Goal: Task Accomplishment & Management: Manage account settings

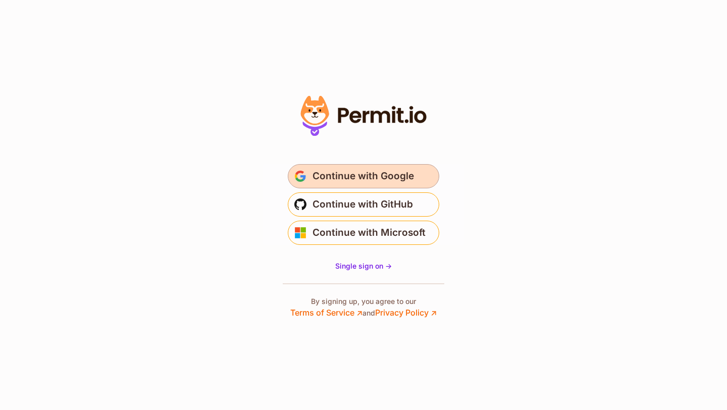
click at [337, 183] on span "Continue with Google" at bounding box center [362, 176] width 101 height 16
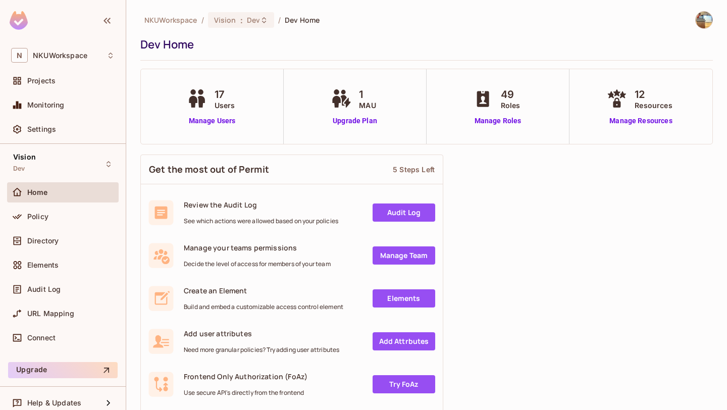
click at [84, 194] on div "Home" at bounding box center [70, 192] width 87 height 8
click at [40, 235] on div "Directory" at bounding box center [62, 241] width 103 height 12
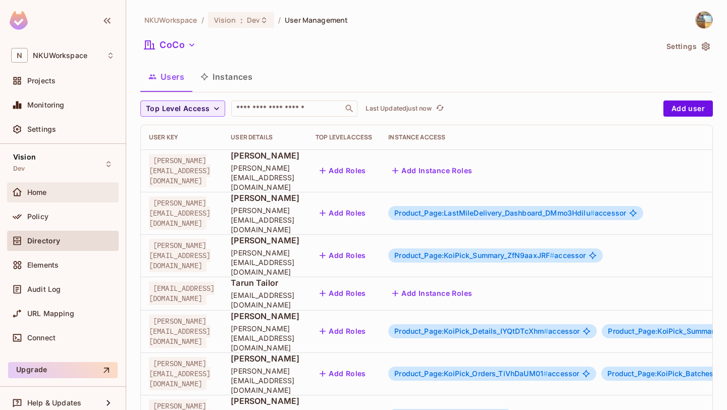
click at [39, 187] on div "Home" at bounding box center [62, 192] width 103 height 12
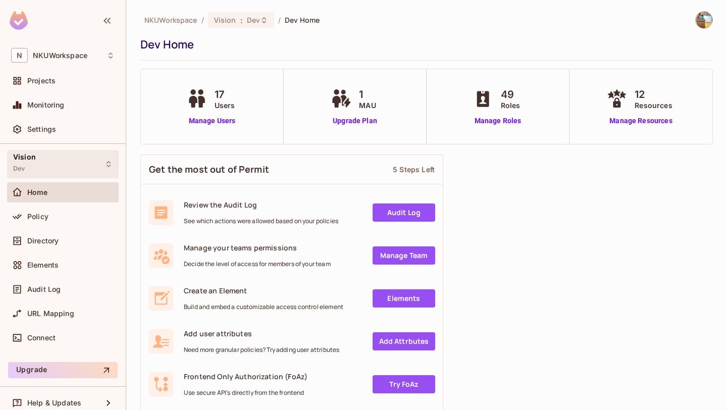
click at [39, 168] on div "Vision Dev" at bounding box center [63, 164] width 112 height 28
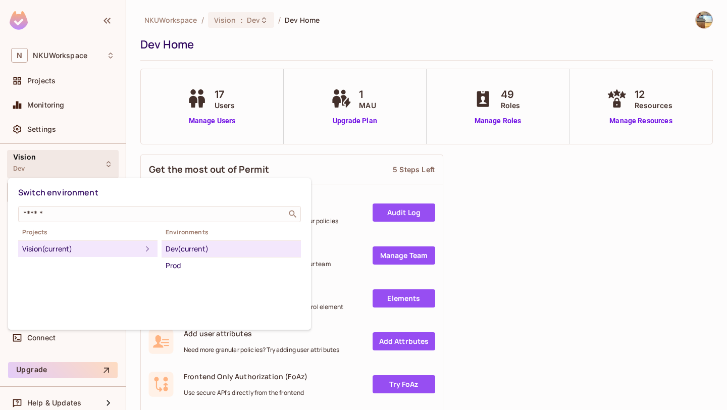
click at [39, 168] on div at bounding box center [363, 205] width 727 height 410
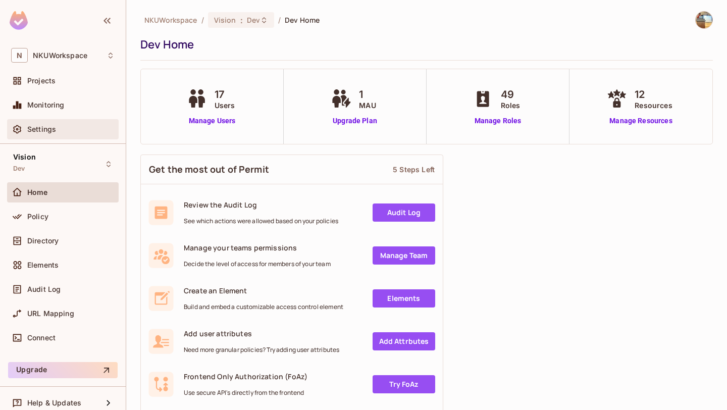
click at [50, 130] on span "Settings" at bounding box center [41, 129] width 29 height 8
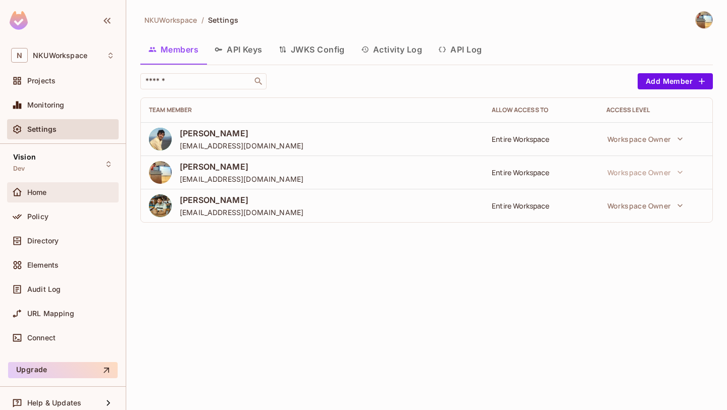
click at [44, 196] on span "Home" at bounding box center [37, 192] width 20 height 8
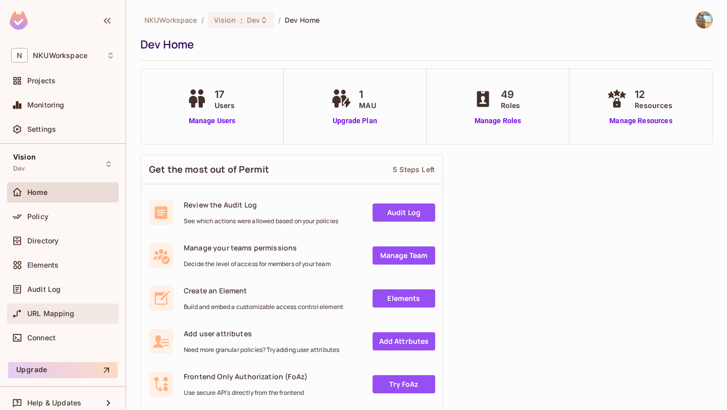
scroll to position [9, 0]
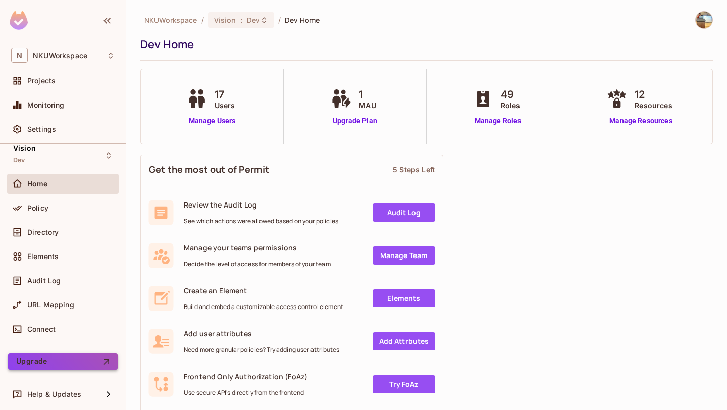
click at [71, 363] on button "Upgrade" at bounding box center [63, 361] width 110 height 16
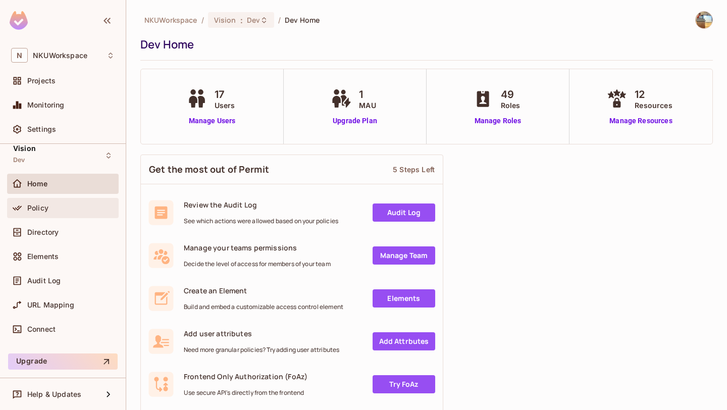
click at [55, 206] on div "Policy" at bounding box center [70, 208] width 87 height 8
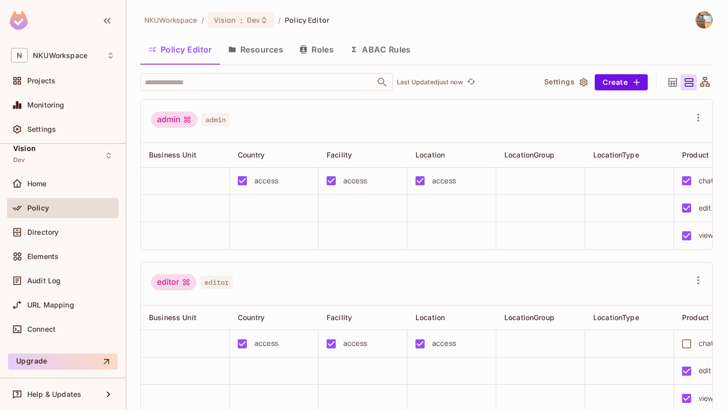
click at [707, 83] on icon at bounding box center [704, 82] width 13 height 13
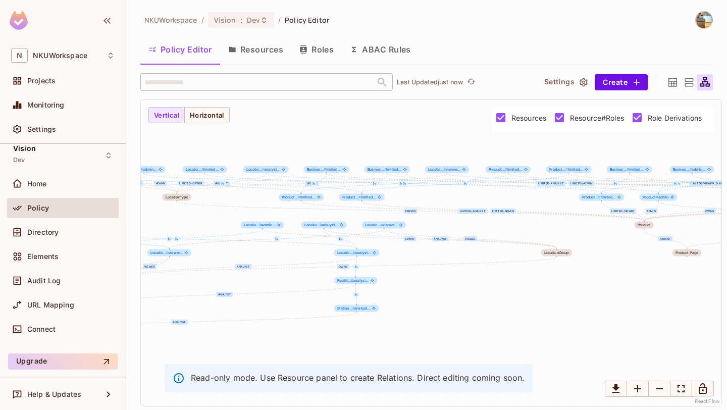
click at [675, 87] on icon at bounding box center [672, 82] width 13 height 13
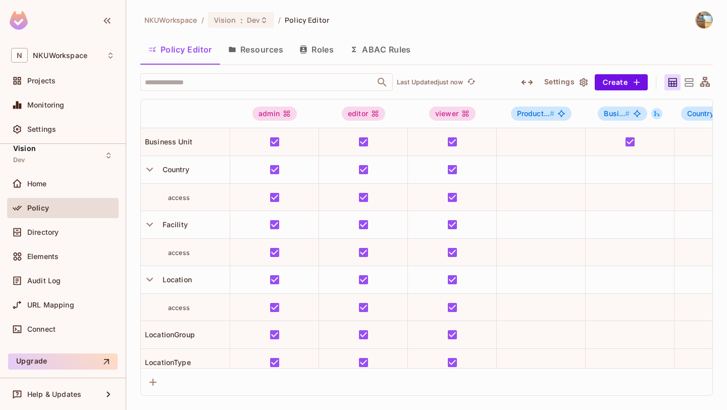
click at [584, 83] on icon "button" at bounding box center [583, 82] width 10 height 10
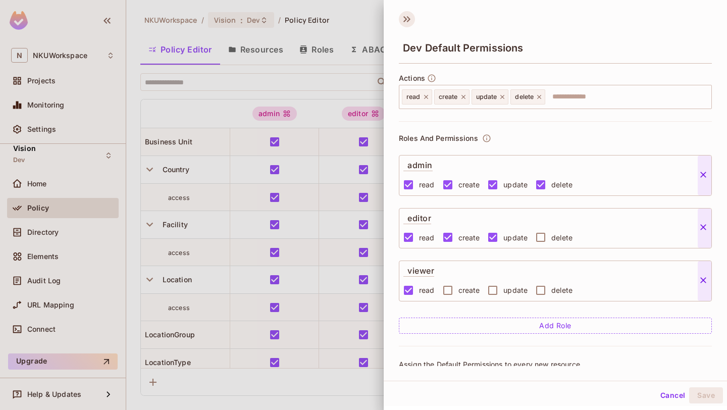
click at [400, 19] on icon at bounding box center [407, 19] width 16 height 16
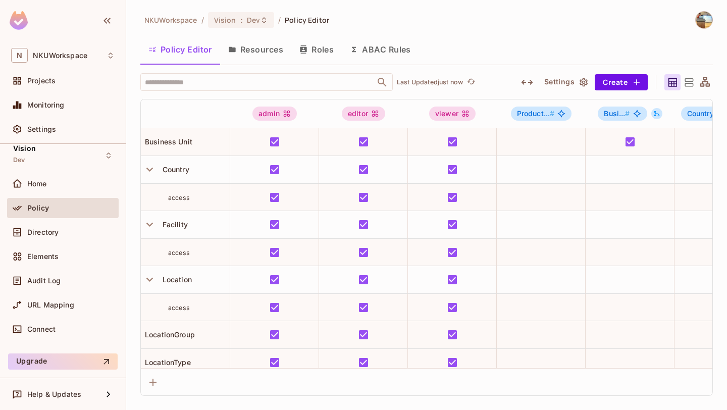
click at [255, 49] on button "Resources" at bounding box center [255, 49] width 71 height 25
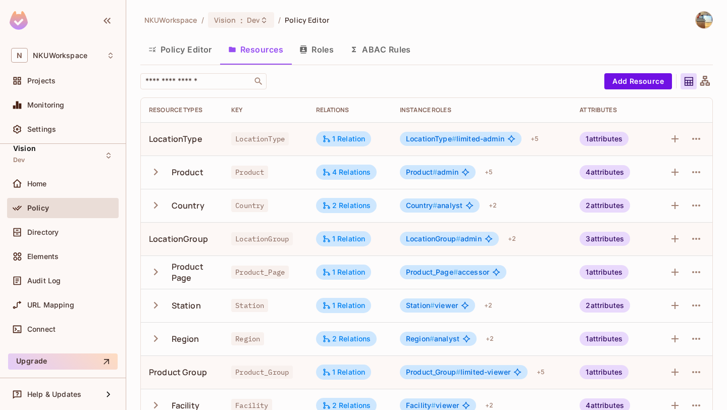
click at [330, 42] on button "Roles" at bounding box center [316, 49] width 50 height 25
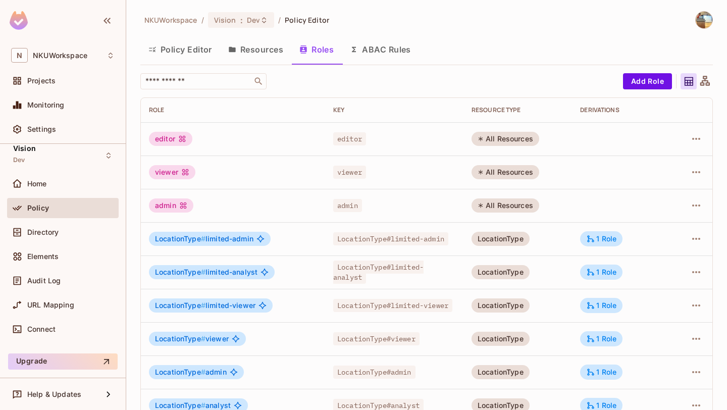
click at [368, 45] on button "ABAC Rules" at bounding box center [380, 49] width 77 height 25
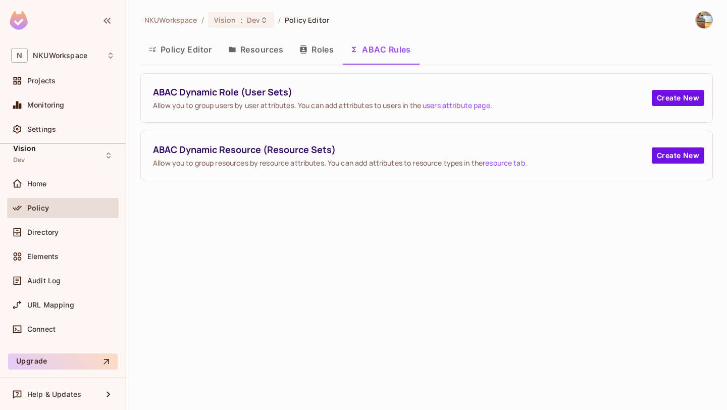
click at [155, 45] on icon "button" at bounding box center [152, 49] width 8 height 8
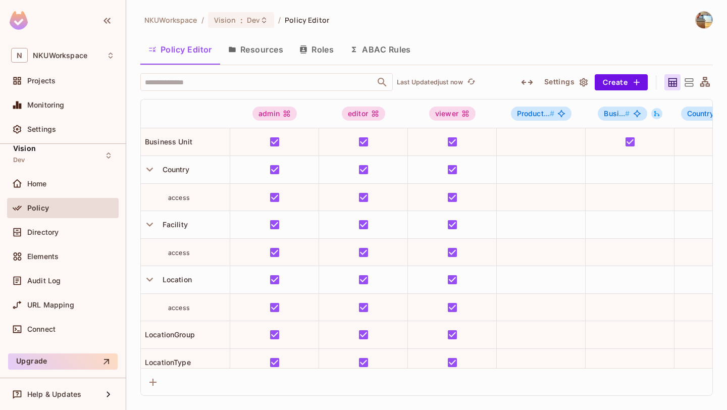
click at [686, 80] on icon at bounding box center [688, 82] width 13 height 13
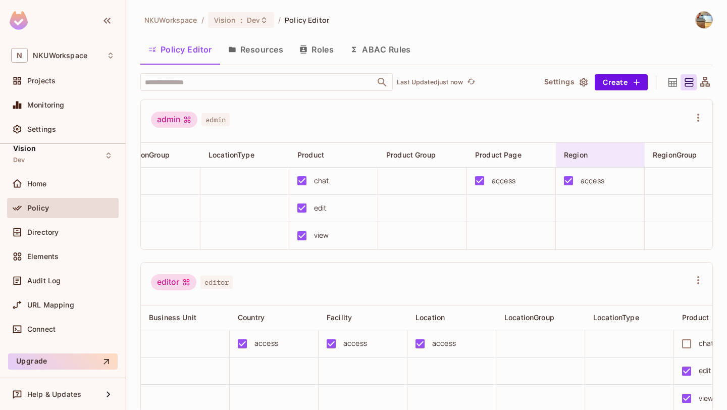
scroll to position [1, 0]
click at [696, 115] on icon "button" at bounding box center [698, 117] width 12 height 12
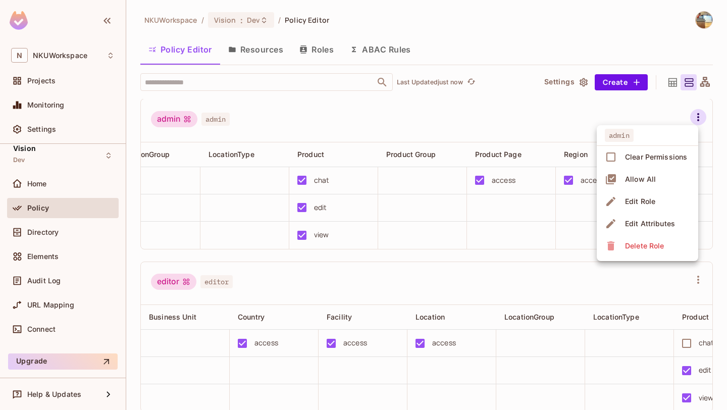
click at [696, 115] on div at bounding box center [363, 205] width 727 height 410
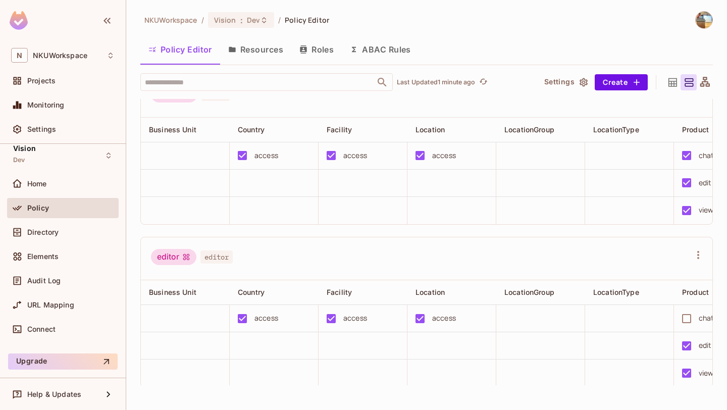
scroll to position [0, 0]
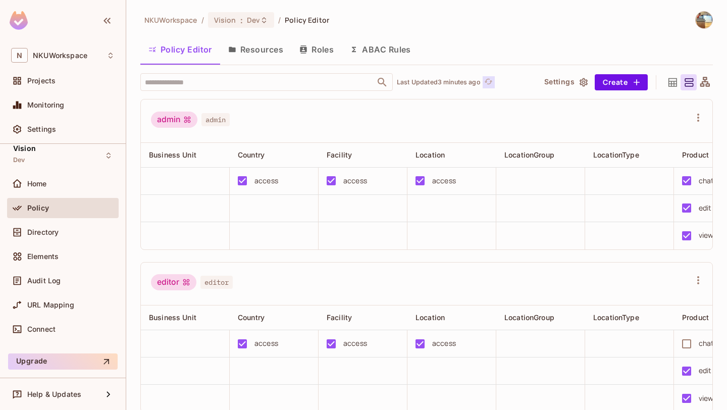
click at [491, 77] on icon "refresh" at bounding box center [488, 81] width 9 height 9
click at [676, 81] on icon at bounding box center [672, 82] width 9 height 9
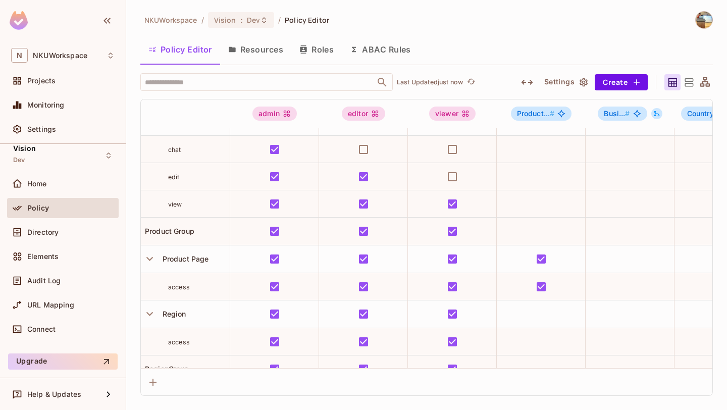
scroll to position [339, 0]
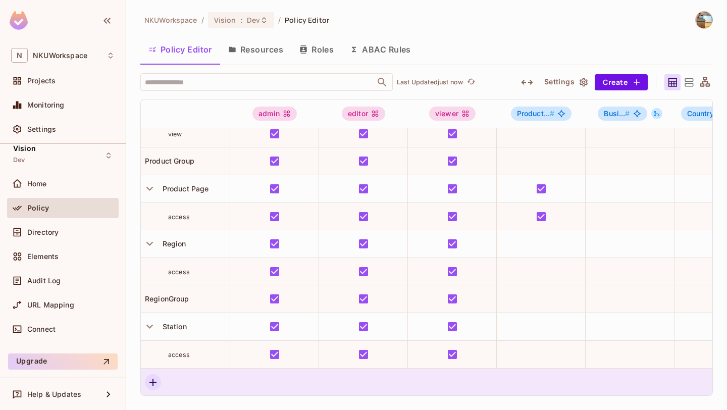
click at [151, 388] on button "button" at bounding box center [153, 382] width 16 height 16
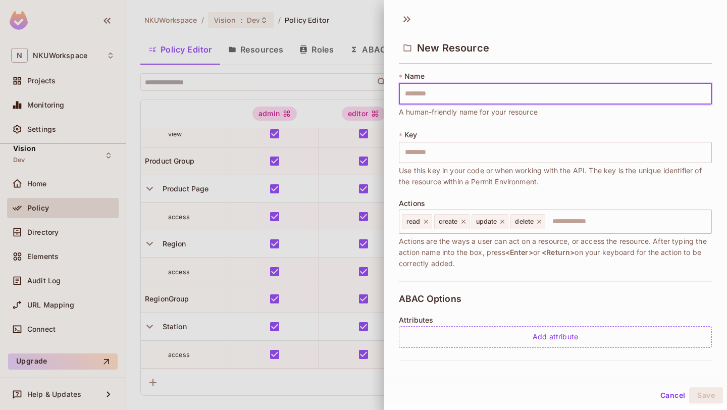
click at [357, 20] on div at bounding box center [363, 205] width 727 height 410
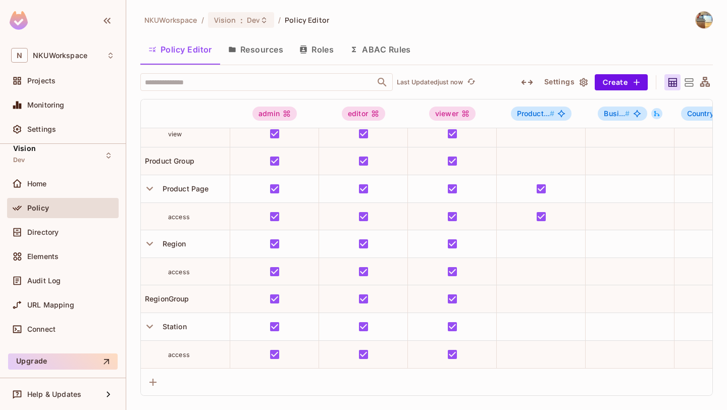
click at [528, 90] on div "Settings Create" at bounding box center [583, 82] width 130 height 16
click at [529, 84] on icon "button" at bounding box center [527, 82] width 12 height 12
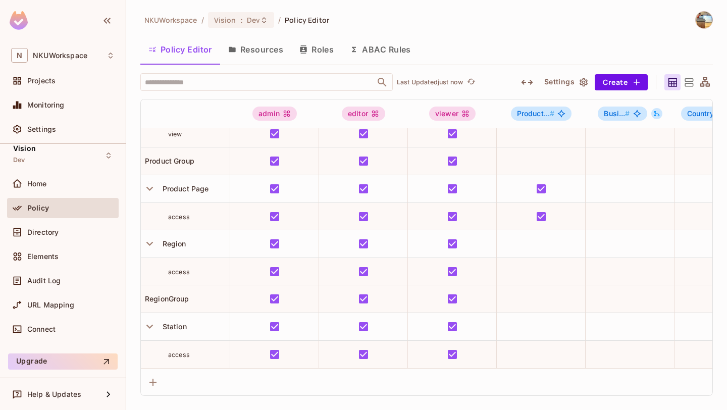
click at [526, 84] on icon "button" at bounding box center [527, 82] width 12 height 12
click at [565, 79] on button "Settings" at bounding box center [565, 82] width 50 height 16
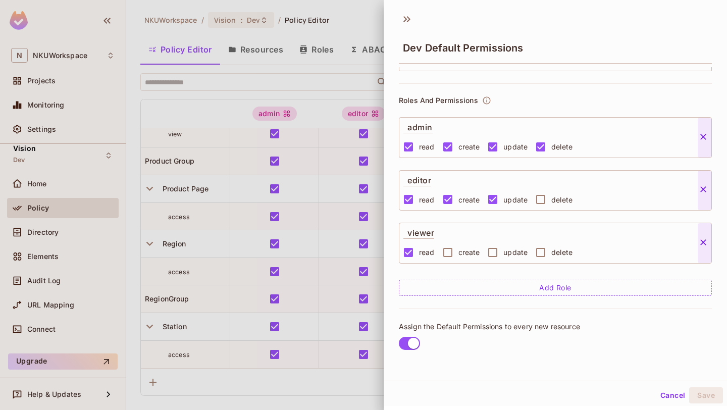
scroll to position [0, 0]
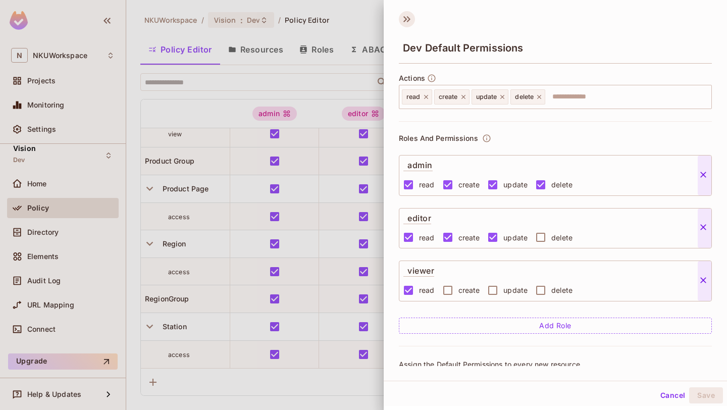
click at [407, 19] on icon at bounding box center [407, 19] width 16 height 16
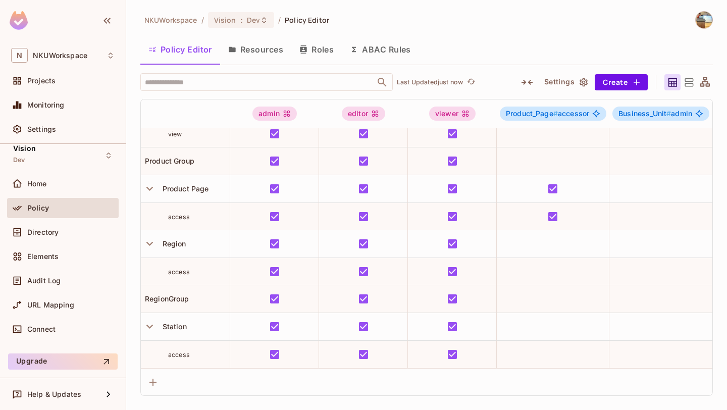
click at [581, 83] on icon "button" at bounding box center [583, 82] width 8 height 9
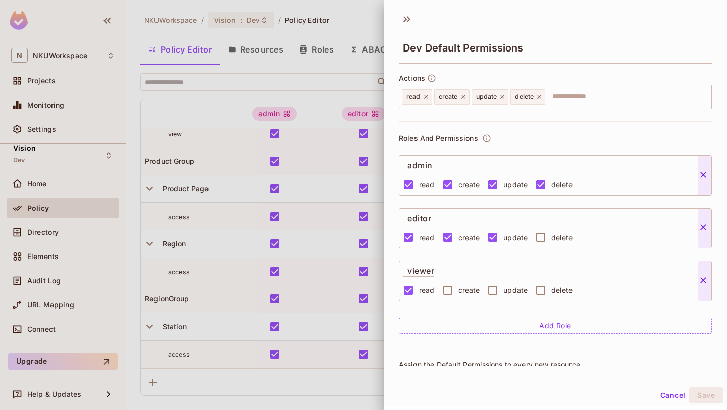
click at [310, 53] on div at bounding box center [363, 205] width 727 height 410
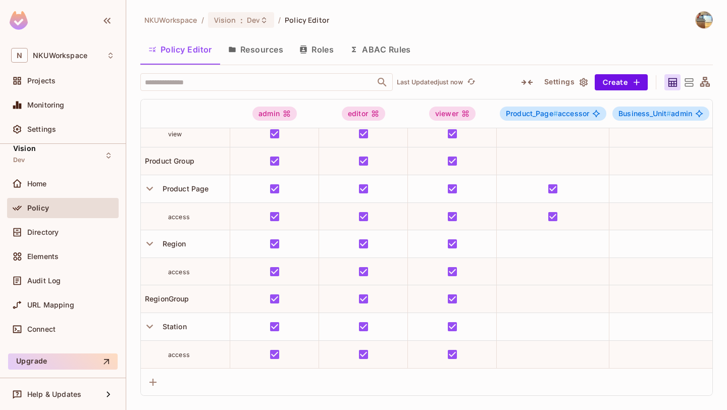
click at [265, 56] on button "Resources" at bounding box center [255, 49] width 71 height 25
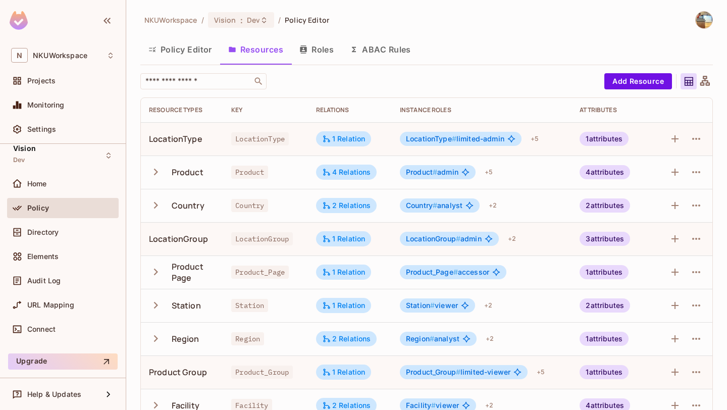
click at [300, 55] on button "Roles" at bounding box center [316, 49] width 50 height 25
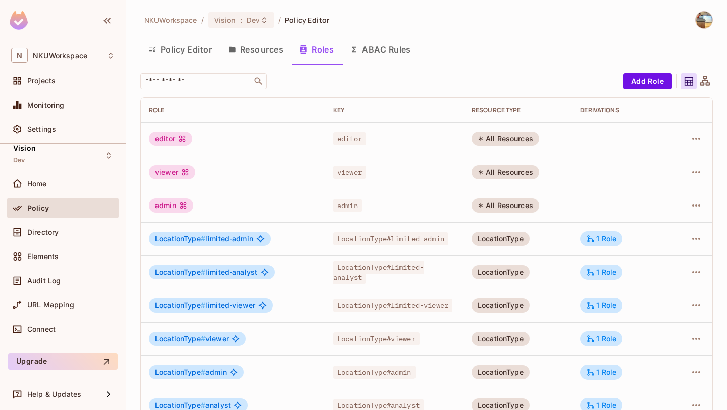
click at [359, 46] on button "ABAC Rules" at bounding box center [380, 49] width 77 height 25
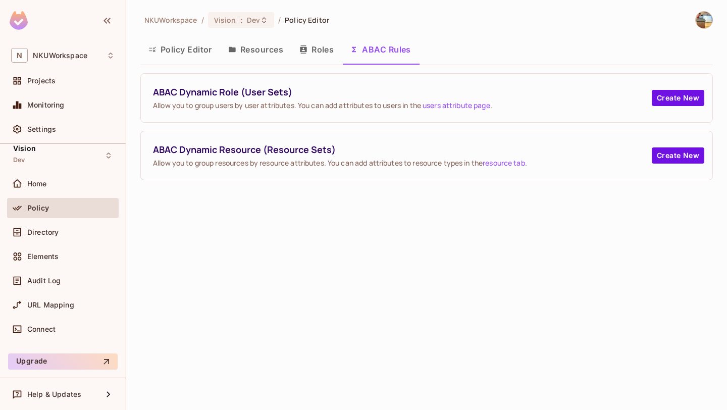
click at [322, 48] on button "Roles" at bounding box center [316, 49] width 50 height 25
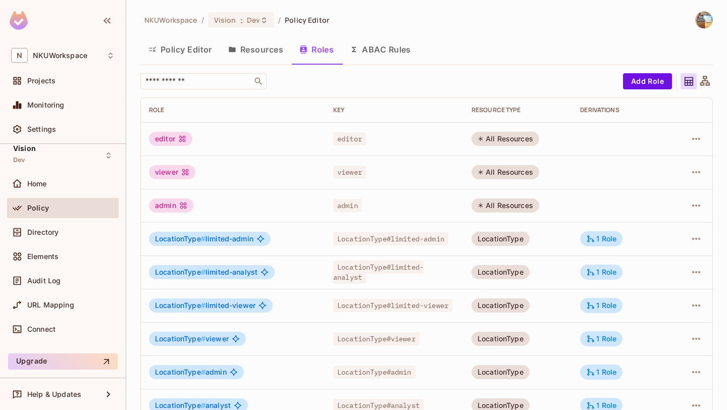
click at [253, 49] on button "Resources" at bounding box center [255, 49] width 71 height 25
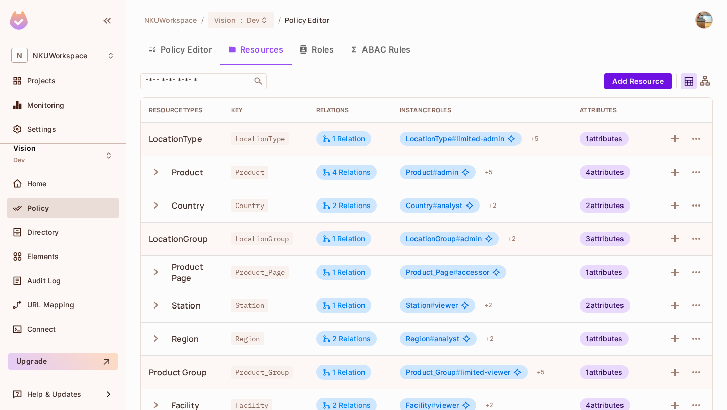
click at [187, 45] on button "Policy Editor" at bounding box center [180, 49] width 80 height 25
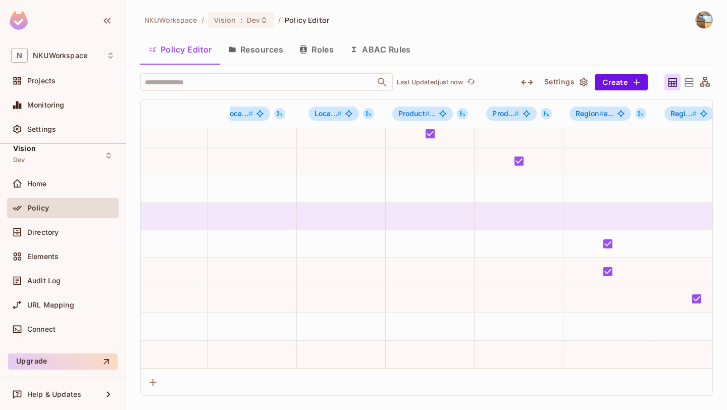
scroll to position [339, 738]
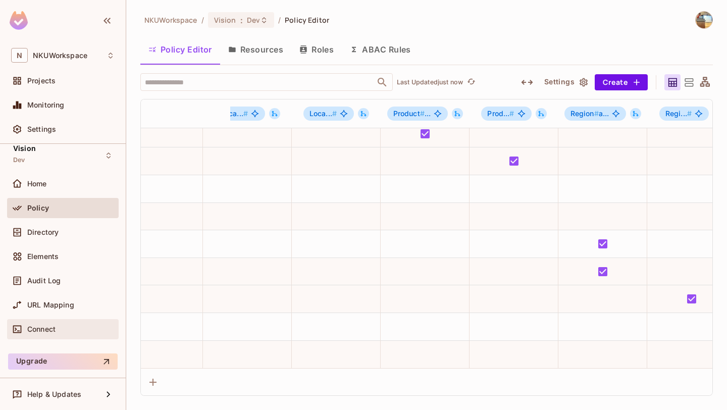
click at [57, 328] on div "Connect" at bounding box center [70, 329] width 87 height 8
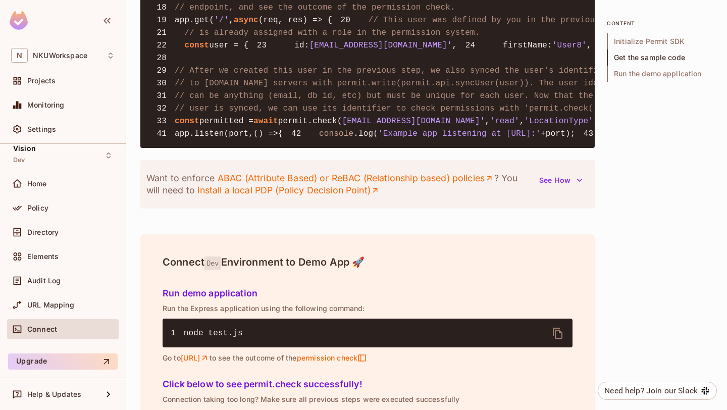
scroll to position [976, 0]
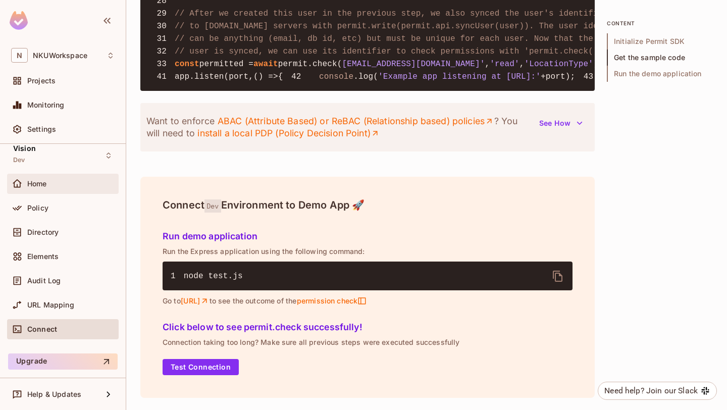
click at [44, 188] on div "Home" at bounding box center [62, 184] width 103 height 12
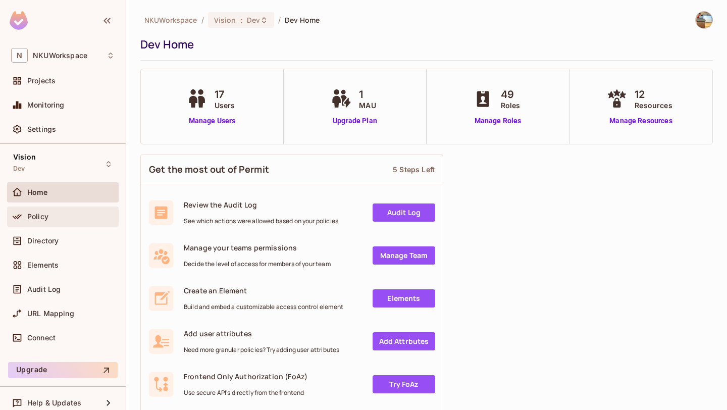
click at [41, 220] on span "Policy" at bounding box center [37, 216] width 21 height 8
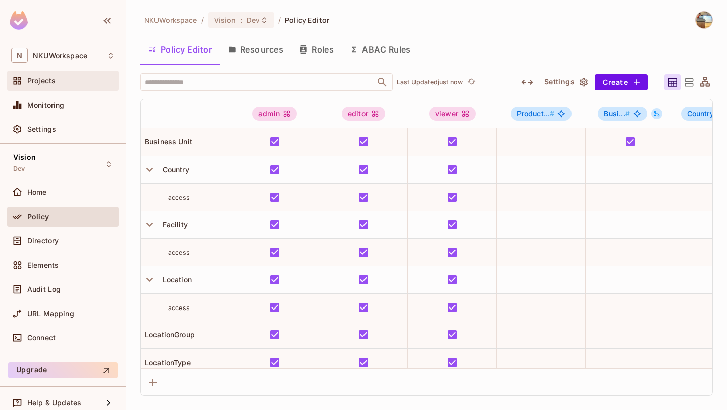
click at [50, 81] on span "Projects" at bounding box center [41, 81] width 28 height 8
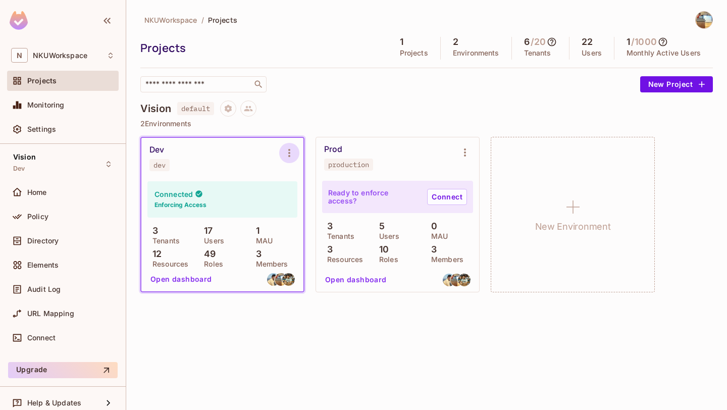
click at [294, 148] on icon "Environment settings" at bounding box center [289, 153] width 12 height 12
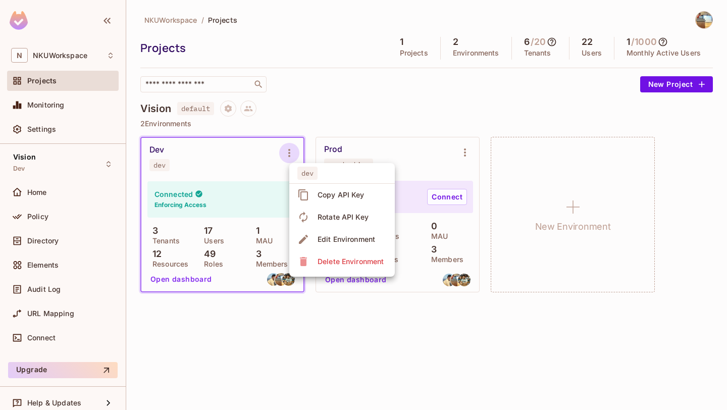
click at [77, 115] on div at bounding box center [363, 205] width 727 height 410
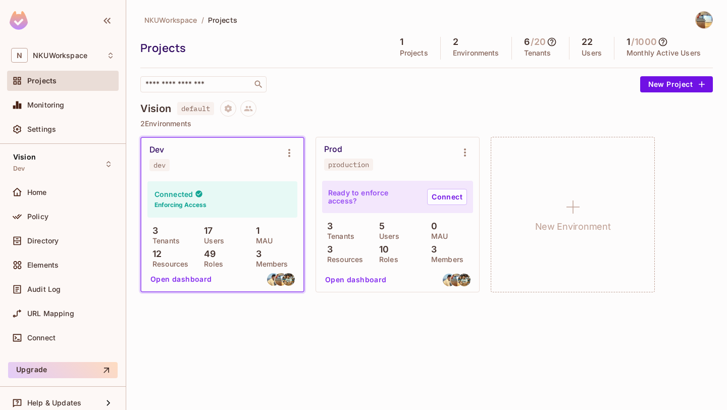
click at [67, 131] on div "Settings" at bounding box center [70, 129] width 87 height 8
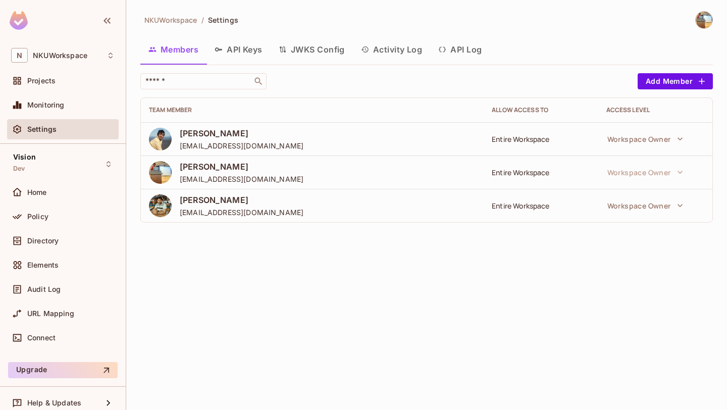
click at [255, 52] on button "API Keys" at bounding box center [238, 49] width 64 height 25
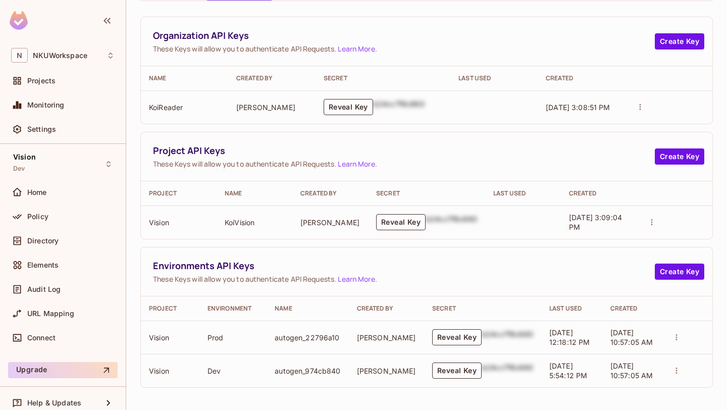
scroll to position [64, 0]
click at [83, 134] on div "Settings" at bounding box center [62, 129] width 103 height 12
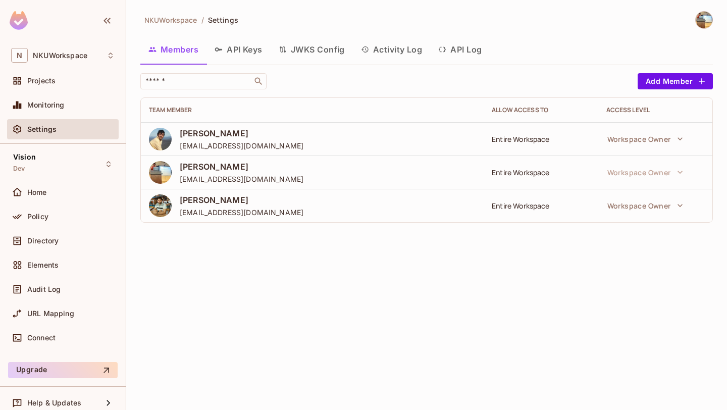
click at [231, 44] on button "API Keys" at bounding box center [238, 49] width 64 height 25
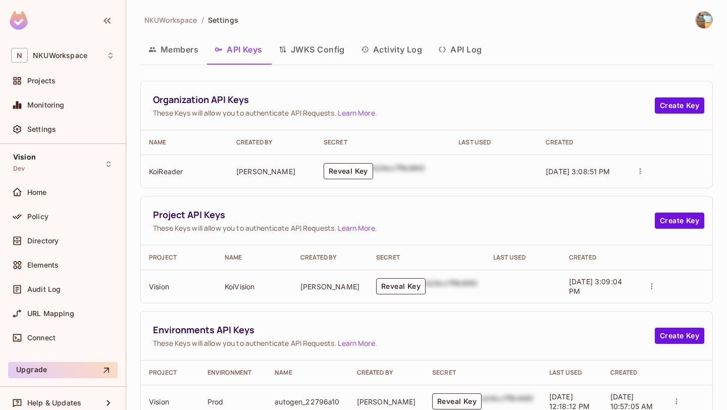
scroll to position [64, 0]
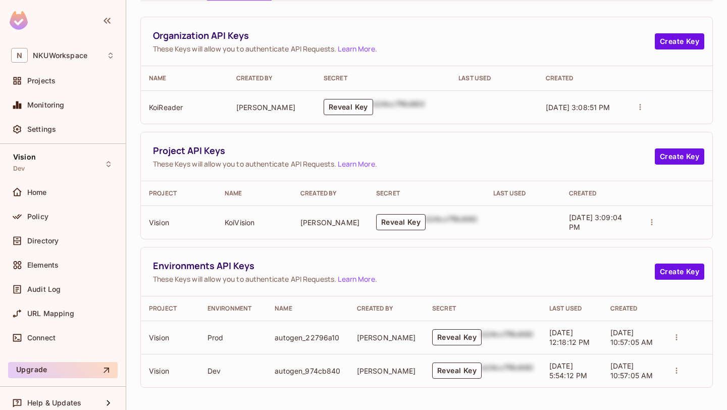
click at [442, 335] on button "Reveal Key" at bounding box center [456, 337] width 49 height 16
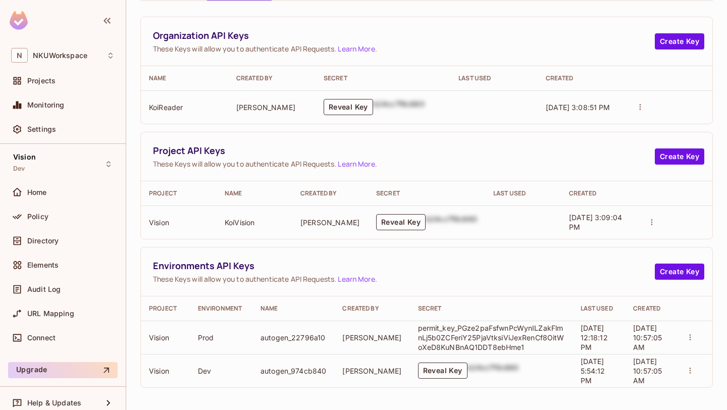
click at [452, 341] on p "permit_key_PGze2paFsfwnPcWynILZakFlmnLj5b0ZCFeriY25PjaVtksiViJexRenCf8OitWoXeD8…" at bounding box center [491, 337] width 146 height 29
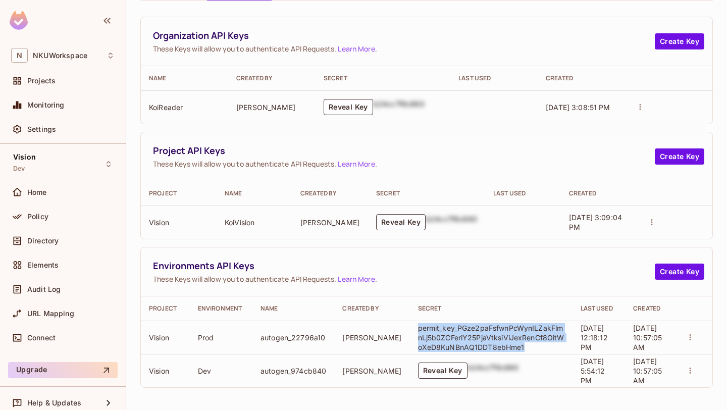
click at [452, 341] on p "permit_key_PGze2paFsfwnPcWynILZakFlmnLj5b0ZCFeriY25PjaVtksiViJexRenCf8OitWoXeD8…" at bounding box center [491, 337] width 146 height 29
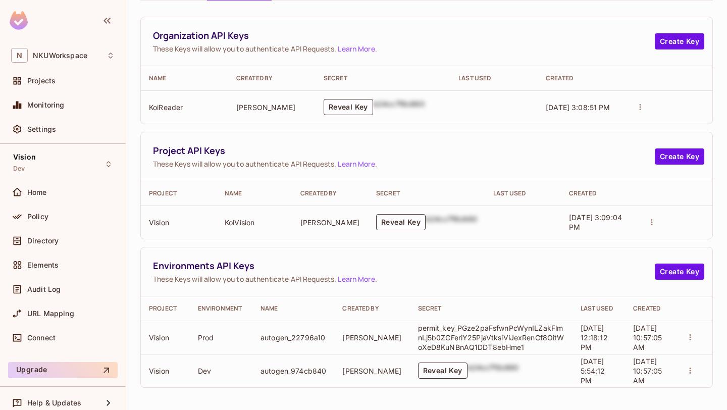
click at [452, 341] on p "permit_key_PGze2paFsfwnPcWynILZakFlmnLj5b0ZCFeriY25PjaVtksiViJexRenCf8OitWoXeD8…" at bounding box center [491, 337] width 146 height 29
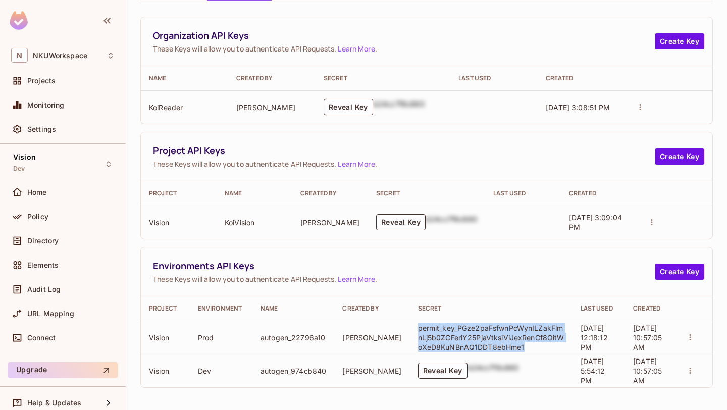
click at [452, 341] on p "permit_key_PGze2paFsfwnPcWynILZakFlmnLj5b0ZCFeriY25PjaVtksiViJexRenCf8OitWoXeD8…" at bounding box center [491, 337] width 146 height 29
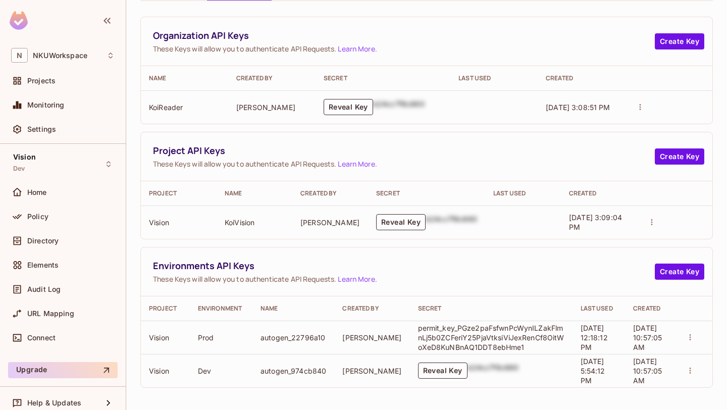
click at [452, 341] on p "permit_key_PGze2paFsfwnPcWynILZakFlmnLj5b0ZCFeriY25PjaVtksiViJexRenCf8OitWoXeD8…" at bounding box center [491, 337] width 146 height 29
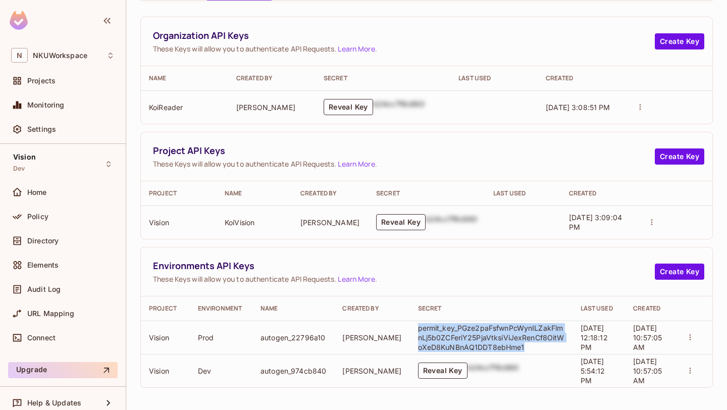
click at [452, 341] on p "permit_key_PGze2paFsfwnPcWynILZakFlmnLj5b0ZCFeriY25PjaVtksiViJexRenCf8OitWoXeD8…" at bounding box center [491, 337] width 146 height 29
click at [75, 171] on div "Vision Dev" at bounding box center [63, 164] width 112 height 28
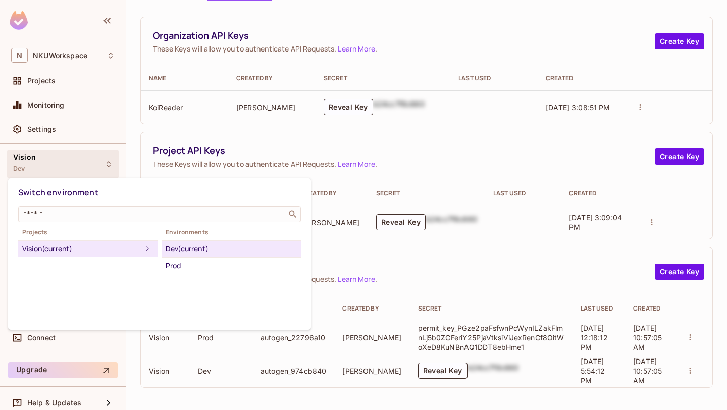
click at [75, 171] on div at bounding box center [363, 205] width 727 height 410
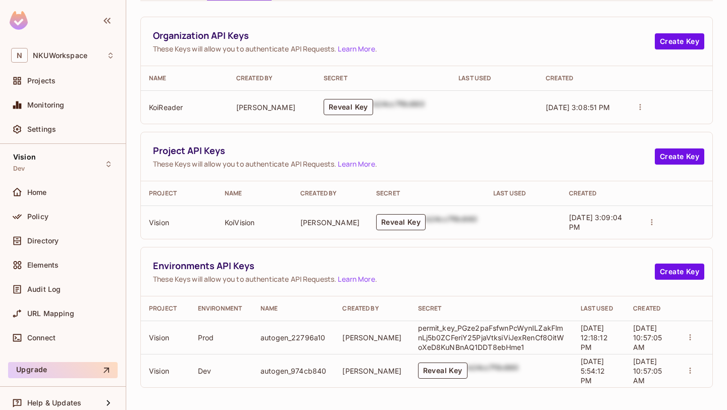
click at [498, 333] on p "permit_key_PGze2paFsfwnPcWynILZakFlmnLj5b0ZCFeriY25PjaVtksiViJexRenCf8OitWoXeD8…" at bounding box center [491, 337] width 146 height 29
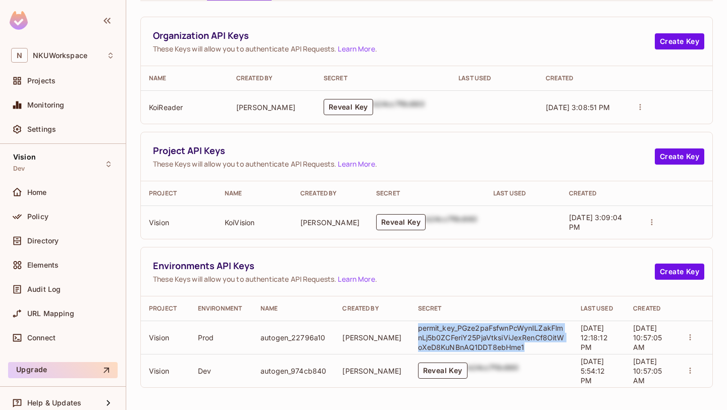
click at [498, 333] on p "permit_key_PGze2paFsfwnPcWynILZakFlmnLj5b0ZCFeriY25PjaVtksiViJexRenCf8OitWoXeD8…" at bounding box center [491, 337] width 146 height 29
copy p "permit_key_PGze2paFsfwnPcWynILZakFlmnLj5b0ZCFeriY25PjaVtksiViJexRenCf8OitWoXeD8…"
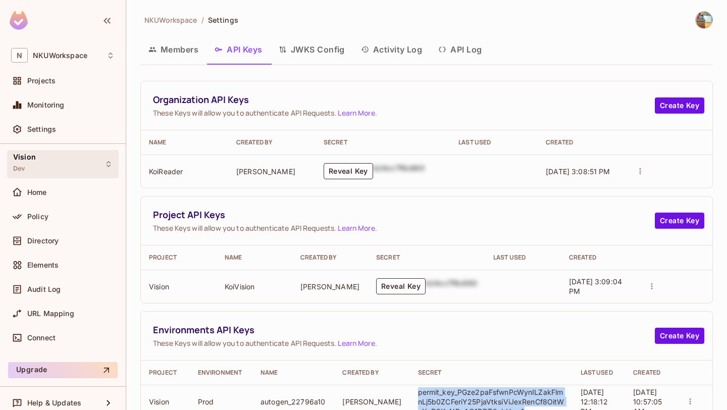
click at [110, 166] on icon at bounding box center [108, 164] width 8 height 8
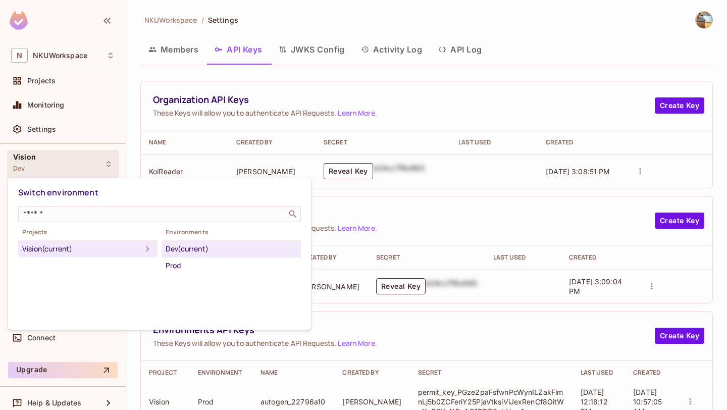
click at [110, 166] on div at bounding box center [363, 205] width 727 height 410
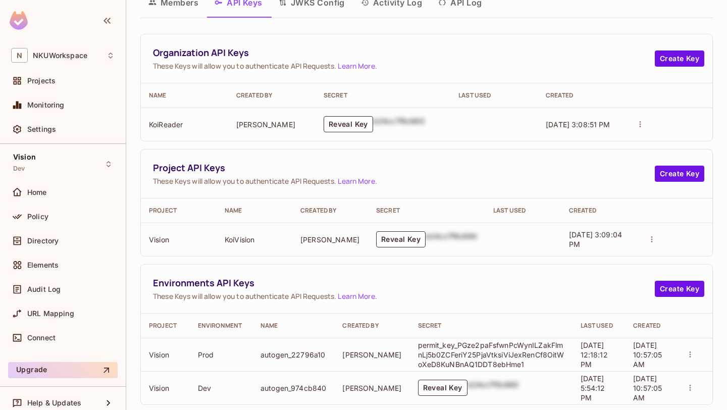
scroll to position [64, 0]
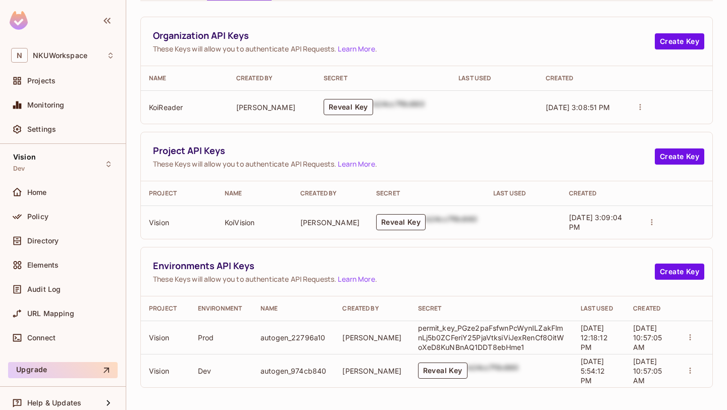
click at [434, 334] on p "permit_key_PGze2paFsfwnPcWynILZakFlmnLj5b0ZCFeriY25PjaVtksiViJexRenCf8OitWoXeD8…" at bounding box center [491, 337] width 146 height 29
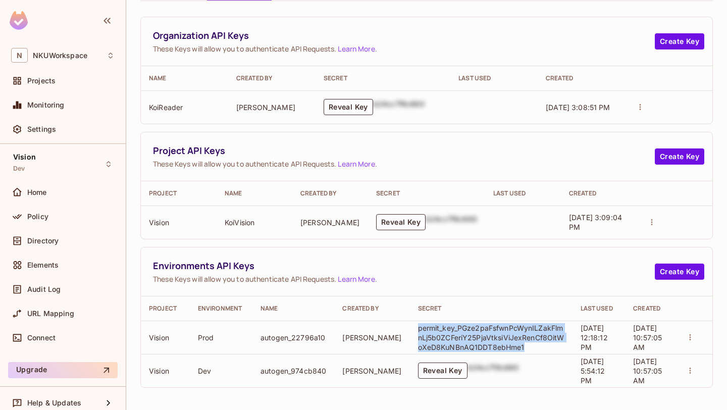
click at [434, 334] on p "permit_key_PGze2paFsfwnPcWynILZakFlmnLj5b0ZCFeriY25PjaVtksiViJexRenCf8OitWoXeD8…" at bounding box center [491, 337] width 146 height 29
copy p "permit_key_PGze2paFsfwnPcWynILZakFlmnLj5b0ZCFeriY25PjaVtksiViJexRenCf8OitWoXeD8…"
click at [58, 214] on div "Policy" at bounding box center [70, 216] width 87 height 8
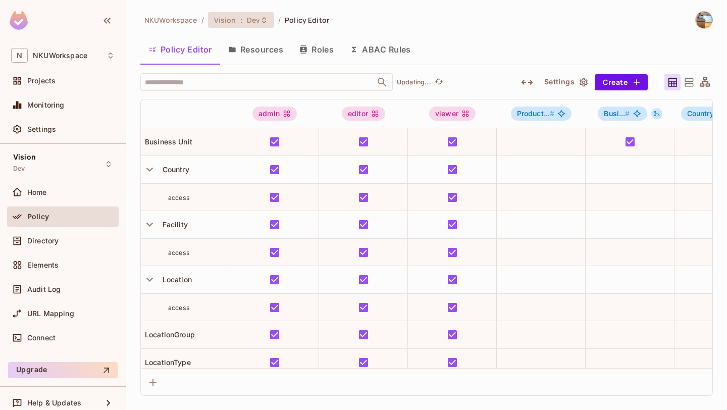
click at [266, 21] on div "Vision : Dev" at bounding box center [241, 20] width 66 height 16
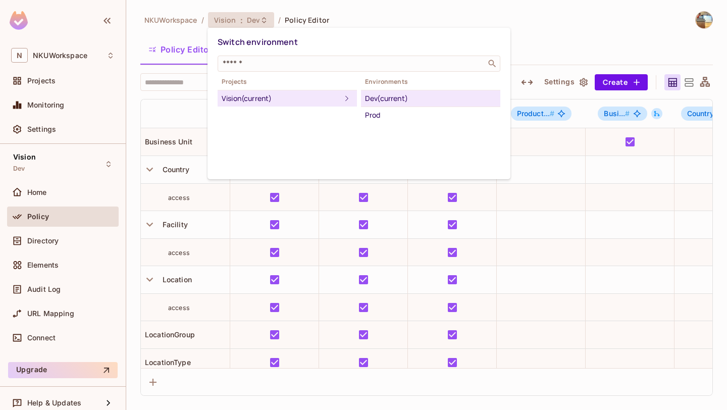
click at [266, 21] on div at bounding box center [363, 205] width 727 height 410
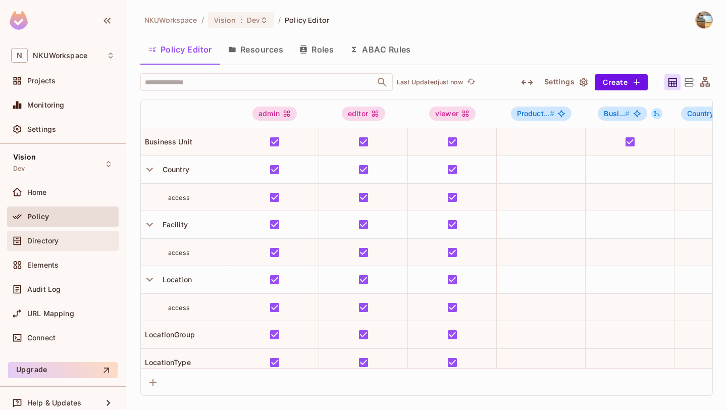
click at [76, 247] on div "Directory" at bounding box center [63, 241] width 112 height 20
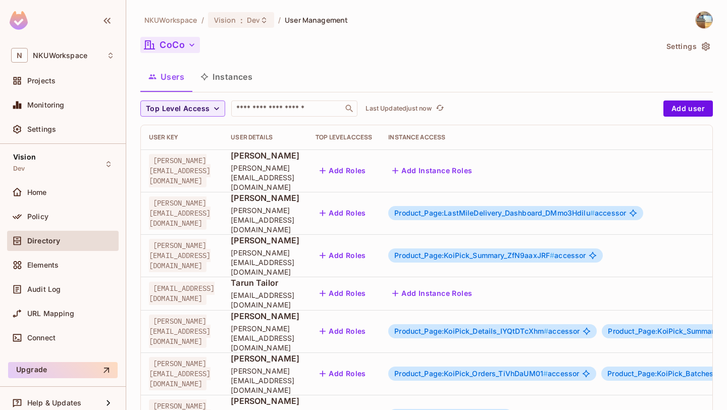
click at [169, 44] on button "CoCo" at bounding box center [170, 45] width 60 height 16
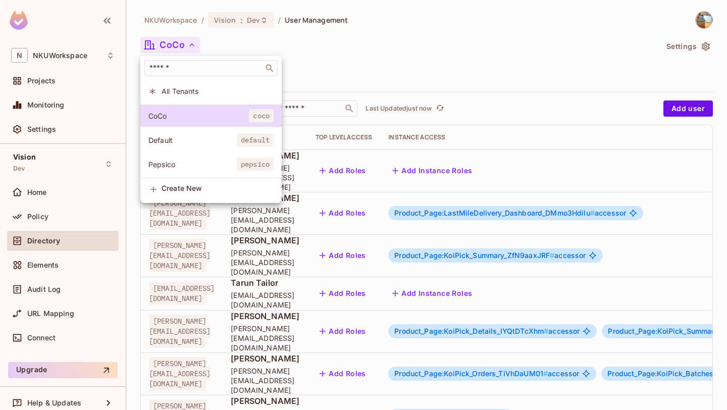
click at [169, 44] on div at bounding box center [363, 205] width 727 height 410
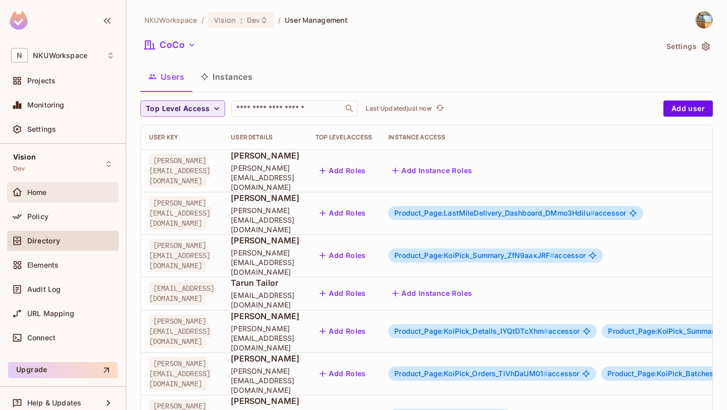
click at [32, 188] on span "Home" at bounding box center [37, 192] width 20 height 8
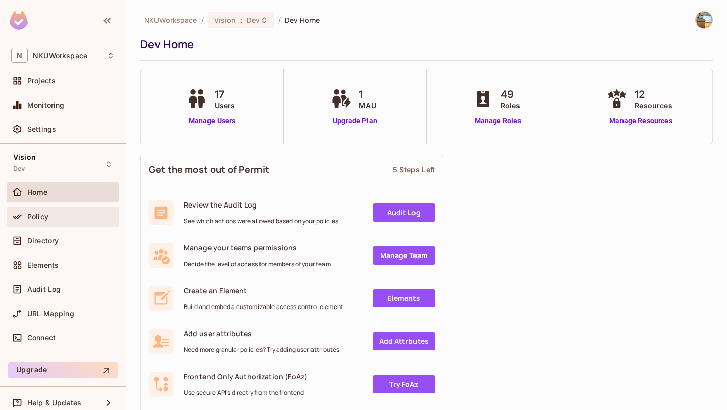
click at [50, 209] on div "Policy" at bounding box center [63, 216] width 112 height 20
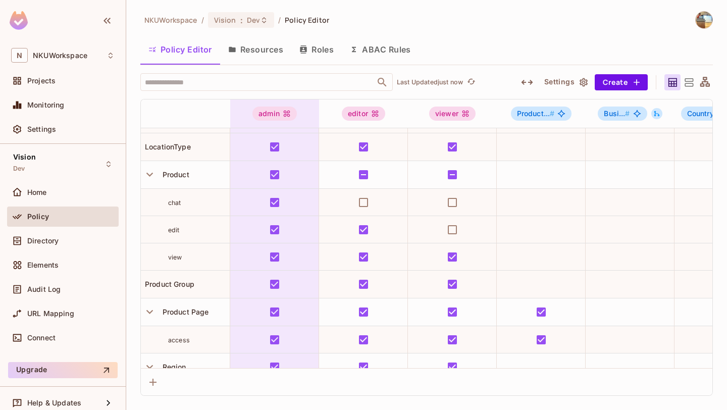
scroll to position [339, 0]
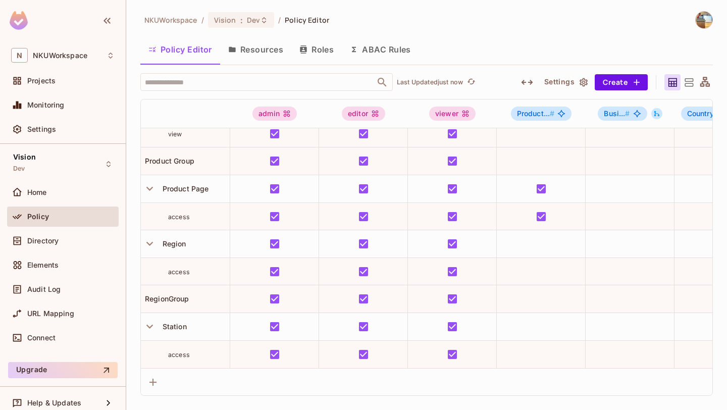
click at [247, 47] on button "Resources" at bounding box center [255, 49] width 71 height 25
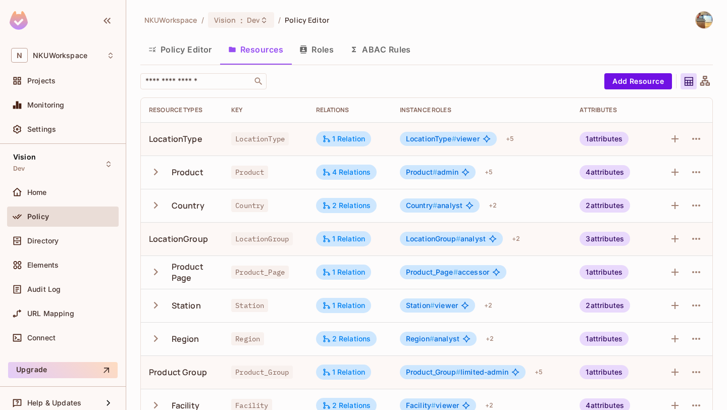
click at [159, 207] on icon "button" at bounding box center [156, 205] width 14 height 14
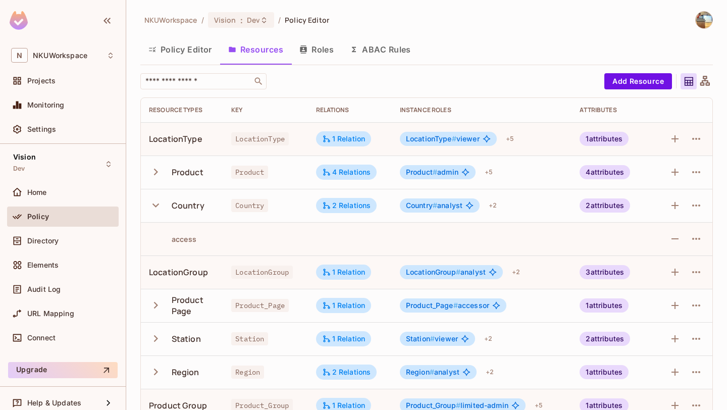
click at [184, 48] on button "Policy Editor" at bounding box center [180, 49] width 80 height 25
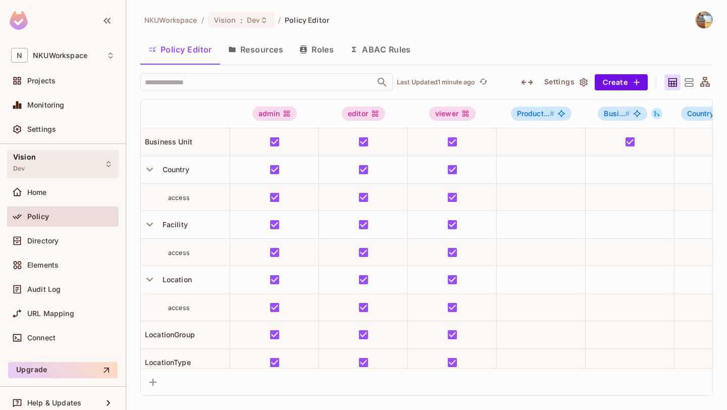
click at [36, 164] on div "Vision Dev" at bounding box center [63, 164] width 112 height 28
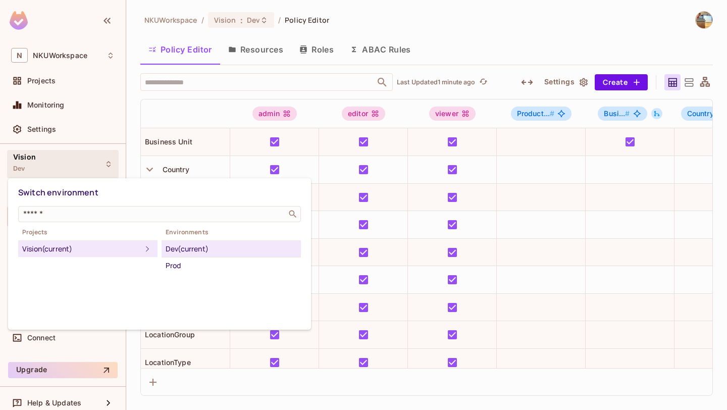
click at [47, 250] on div "Vision (current)" at bounding box center [81, 249] width 119 height 12
click at [36, 82] on div at bounding box center [363, 205] width 727 height 410
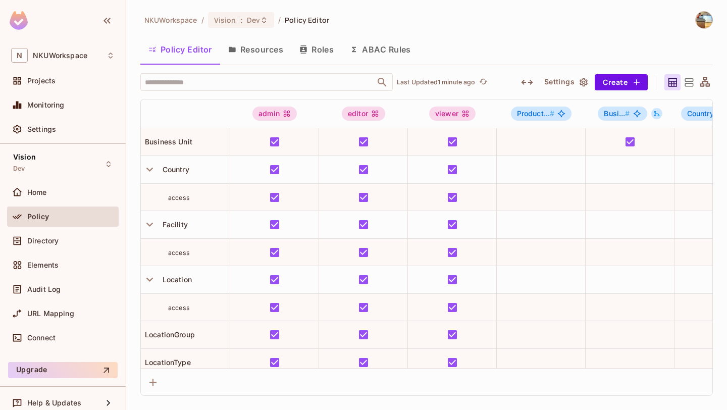
click at [36, 82] on span "Projects" at bounding box center [41, 81] width 28 height 8
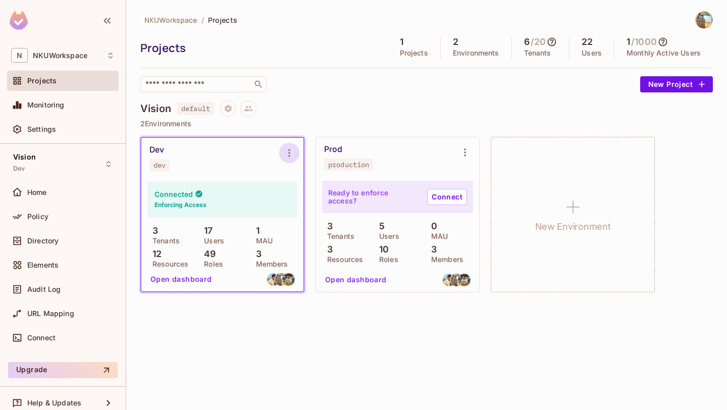
click at [292, 144] on button "Environment settings" at bounding box center [289, 153] width 20 height 20
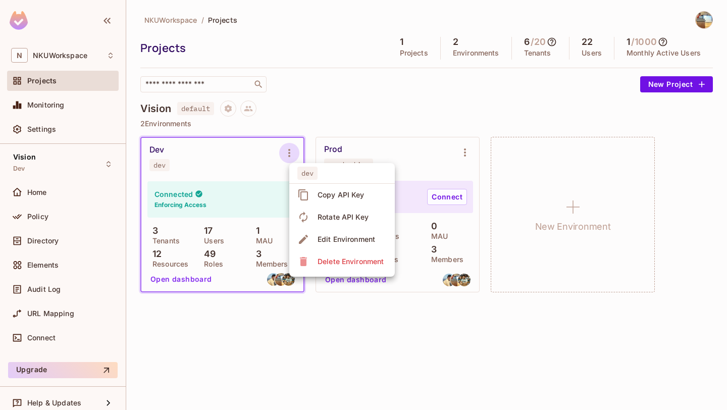
click at [212, 176] on div at bounding box center [363, 205] width 727 height 410
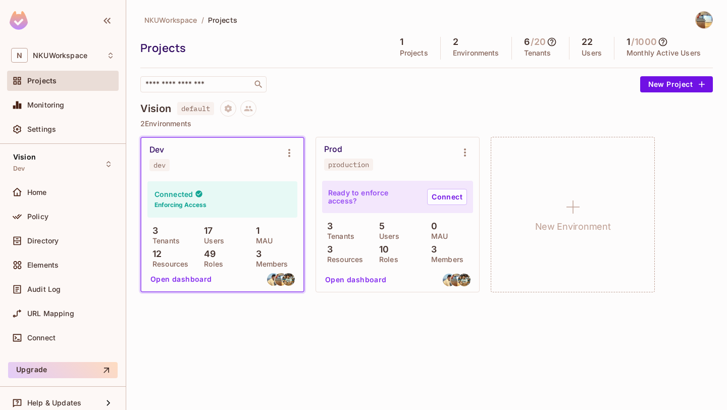
click at [188, 199] on div "Connected Enforcing Access" at bounding box center [222, 199] width 150 height 36
click at [209, 170] on div "Dev dev" at bounding box center [214, 158] width 130 height 26
click at [288, 152] on icon "Environment settings" at bounding box center [289, 153] width 2 height 8
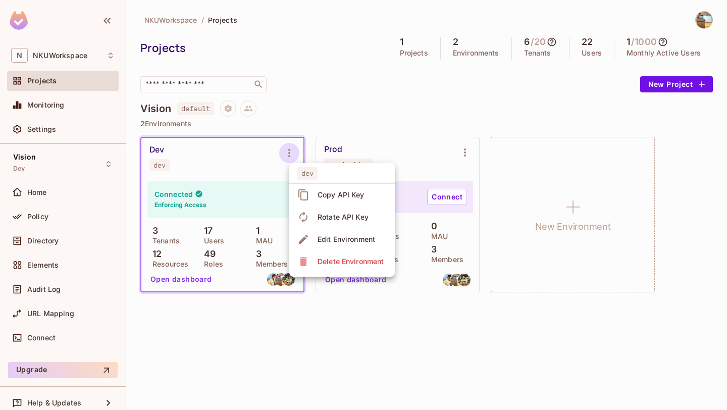
click at [288, 152] on div at bounding box center [363, 205] width 727 height 410
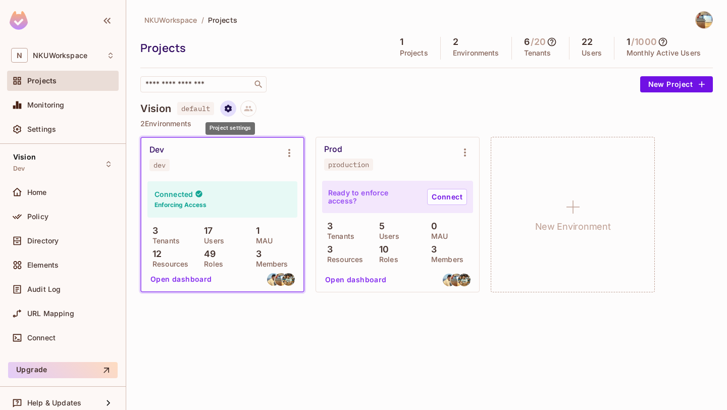
click at [228, 105] on icon "Project settings" at bounding box center [228, 108] width 7 height 8
click at [390, 123] on div at bounding box center [363, 205] width 727 height 410
click at [292, 153] on icon "Environment settings" at bounding box center [289, 153] width 12 height 12
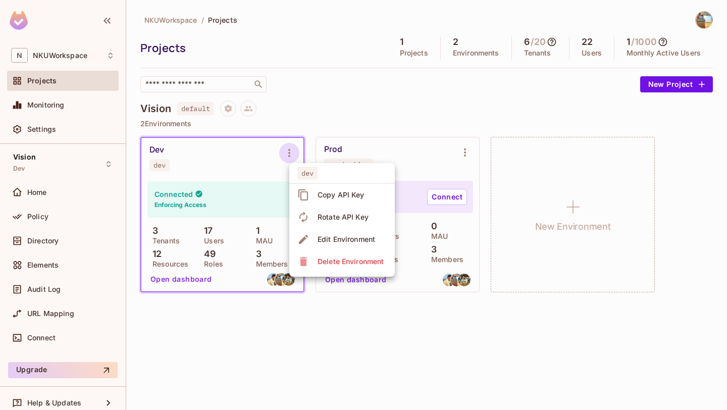
click at [324, 236] on div "Edit Environment" at bounding box center [346, 239] width 58 height 10
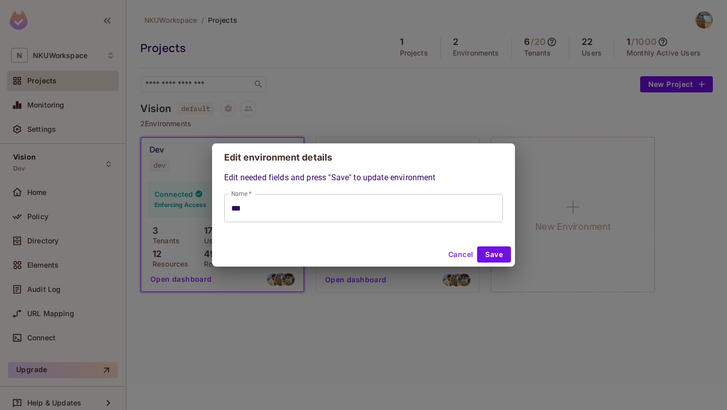
click at [458, 255] on button "Cancel" at bounding box center [460, 254] width 33 height 16
type input "***"
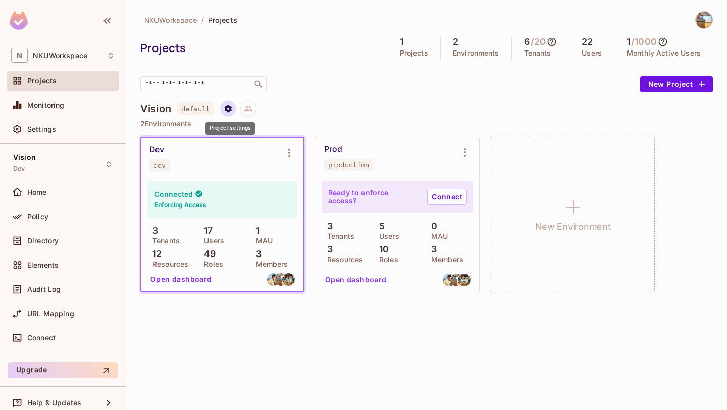
click at [231, 114] on button "Project settings" at bounding box center [228, 108] width 16 height 16
click at [289, 144] on div "Edit Project" at bounding box center [278, 147] width 40 height 10
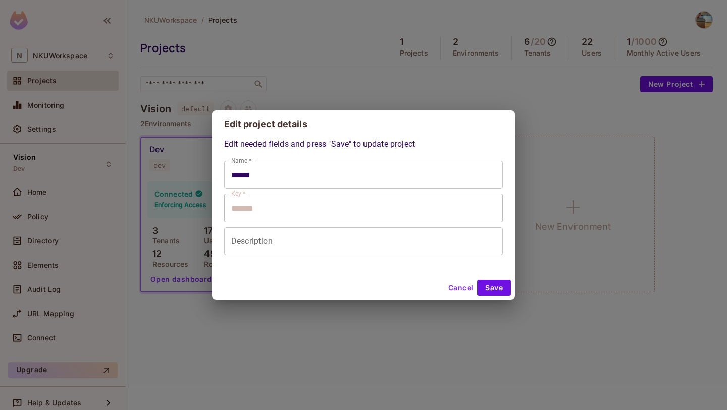
click at [461, 283] on button "Cancel" at bounding box center [460, 288] width 33 height 16
type input "******"
type input "*******"
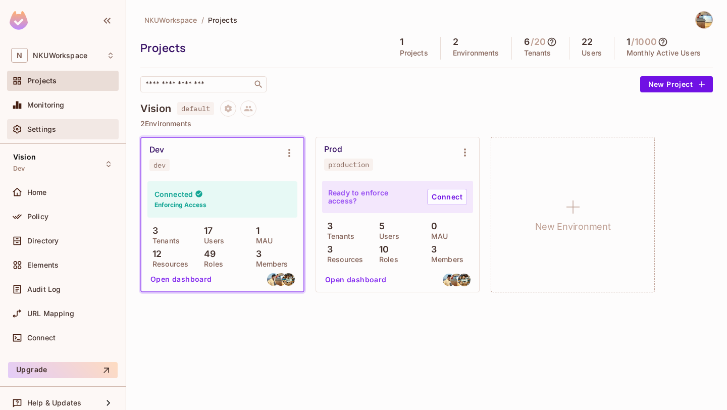
click at [41, 124] on div "Settings" at bounding box center [62, 129] width 103 height 12
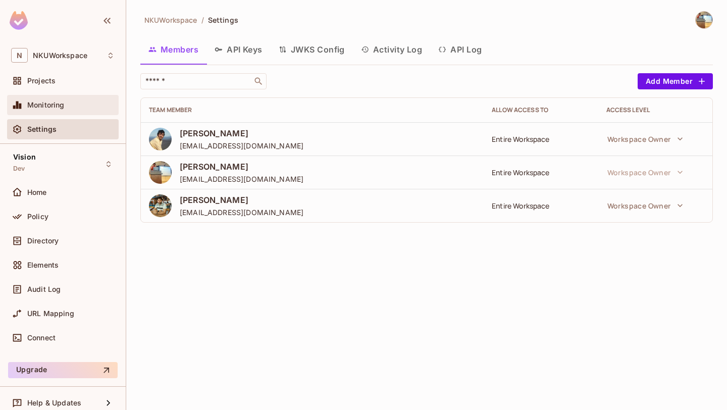
click at [77, 107] on div "Monitoring" at bounding box center [70, 105] width 87 height 8
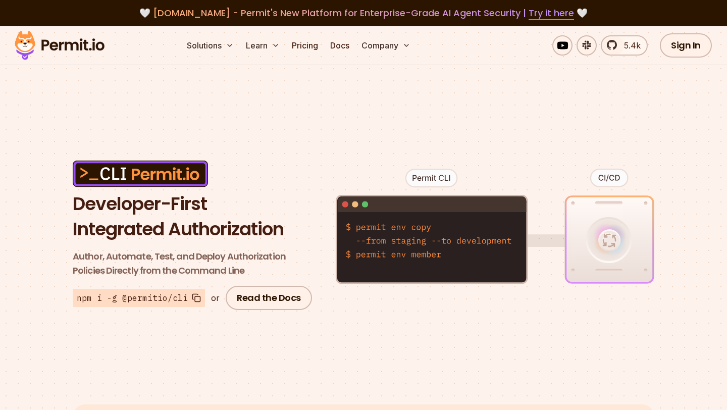
click at [195, 297] on rect at bounding box center [198, 299] width 6 height 6
click at [192, 295] on icon at bounding box center [196, 297] width 9 height 9
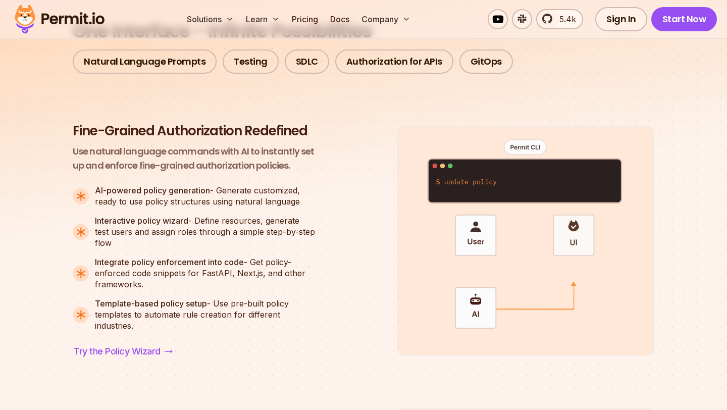
scroll to position [678, 0]
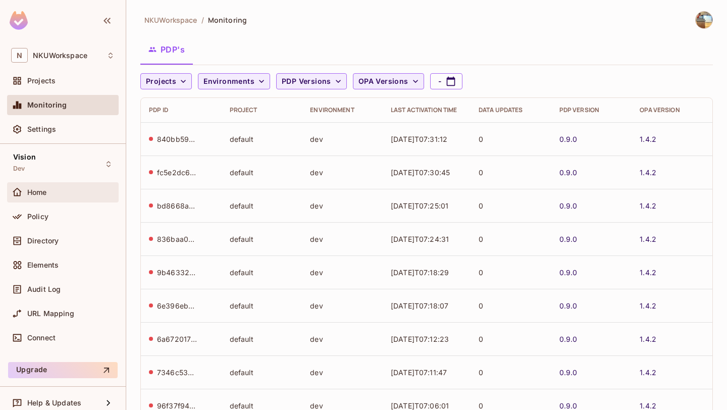
click at [28, 201] on div "Home" at bounding box center [63, 192] width 112 height 20
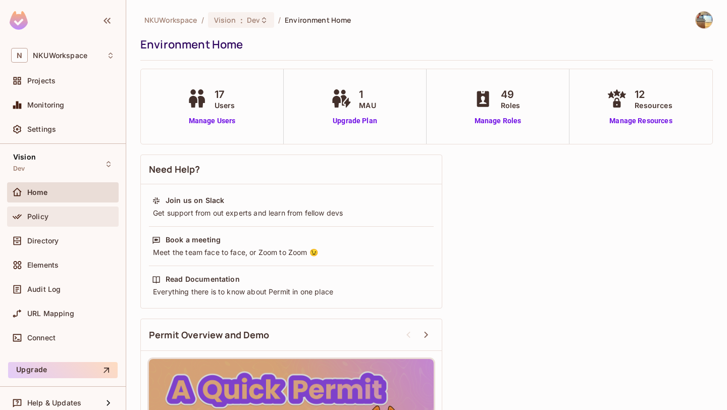
click at [39, 214] on span "Policy" at bounding box center [37, 216] width 21 height 8
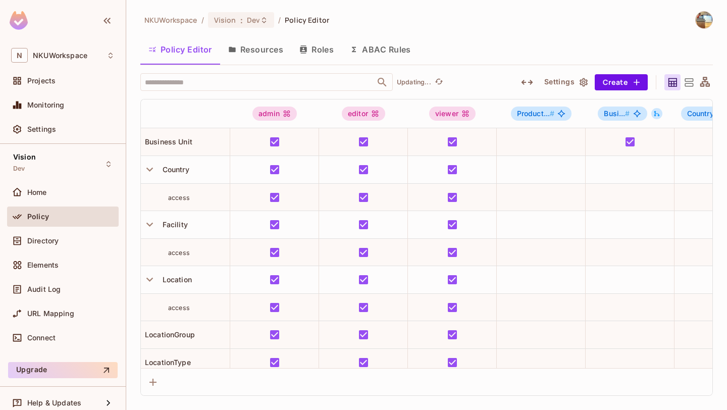
click at [262, 45] on button "Resources" at bounding box center [255, 49] width 71 height 25
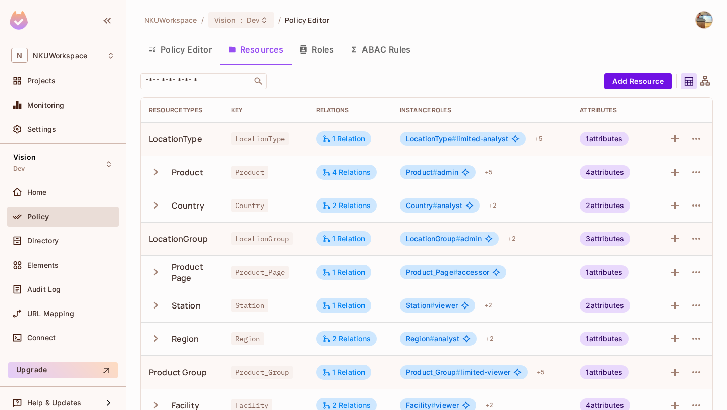
click at [317, 47] on button "Roles" at bounding box center [316, 49] width 50 height 25
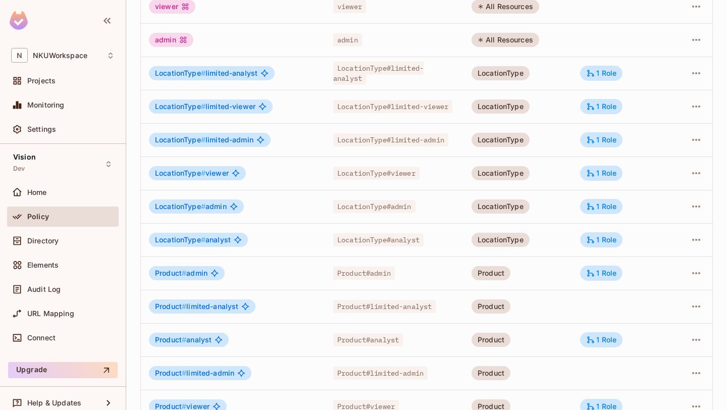
scroll to position [254, 0]
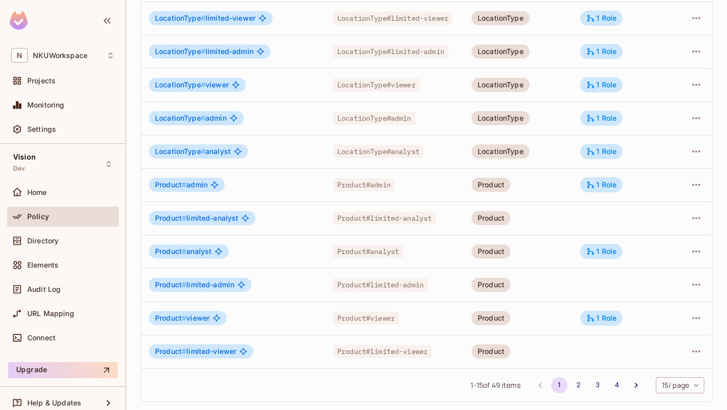
click at [215, 214] on span "Product # limited-analyst" at bounding box center [196, 218] width 83 height 8
click at [214, 216] on span "Product # limited-analyst" at bounding box center [196, 218] width 83 height 8
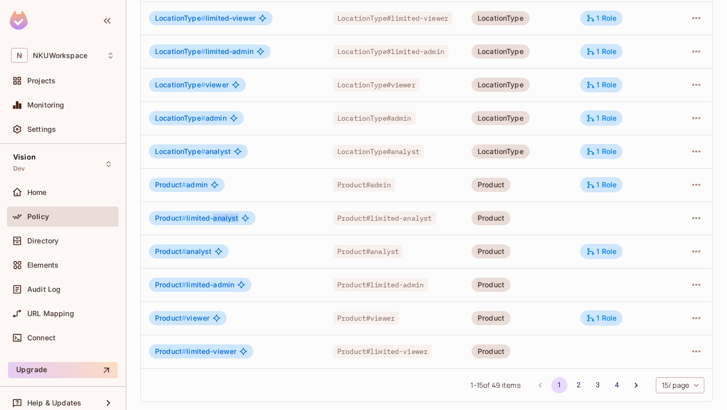
click at [214, 216] on span "Product # limited-analyst" at bounding box center [196, 218] width 83 height 8
click at [220, 220] on span "Product # limited-analyst" at bounding box center [196, 218] width 83 height 8
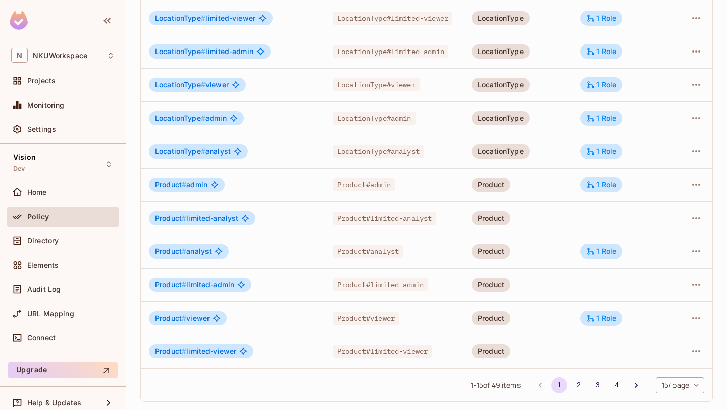
click at [220, 220] on span "Product # limited-analyst" at bounding box center [196, 218] width 83 height 8
click at [232, 220] on span "Product # limited-analyst" at bounding box center [196, 218] width 83 height 8
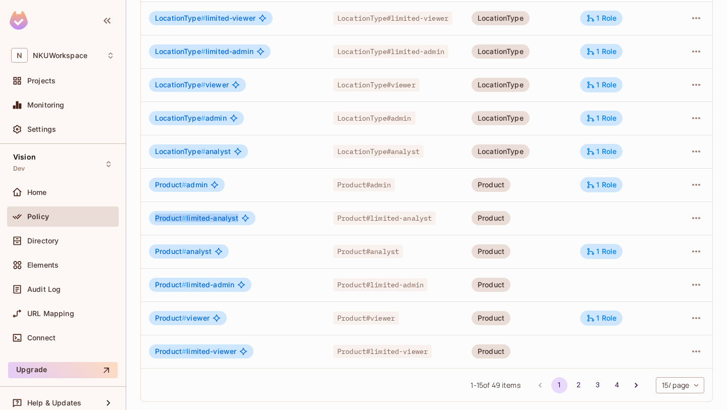
click at [287, 214] on div "Product # limited-analyst" at bounding box center [233, 218] width 168 height 14
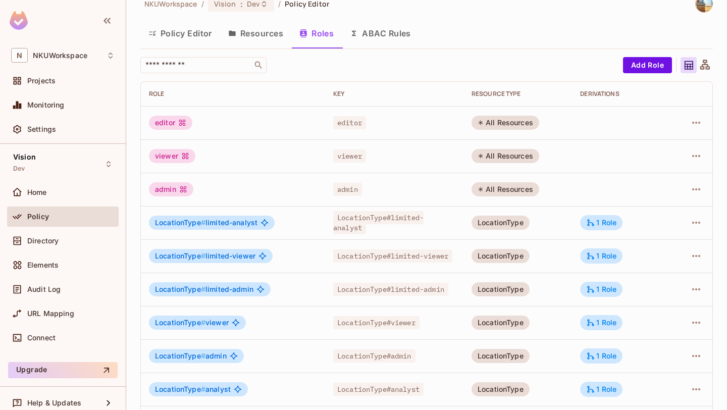
scroll to position [15, 0]
